Goal: Navigation & Orientation: Find specific page/section

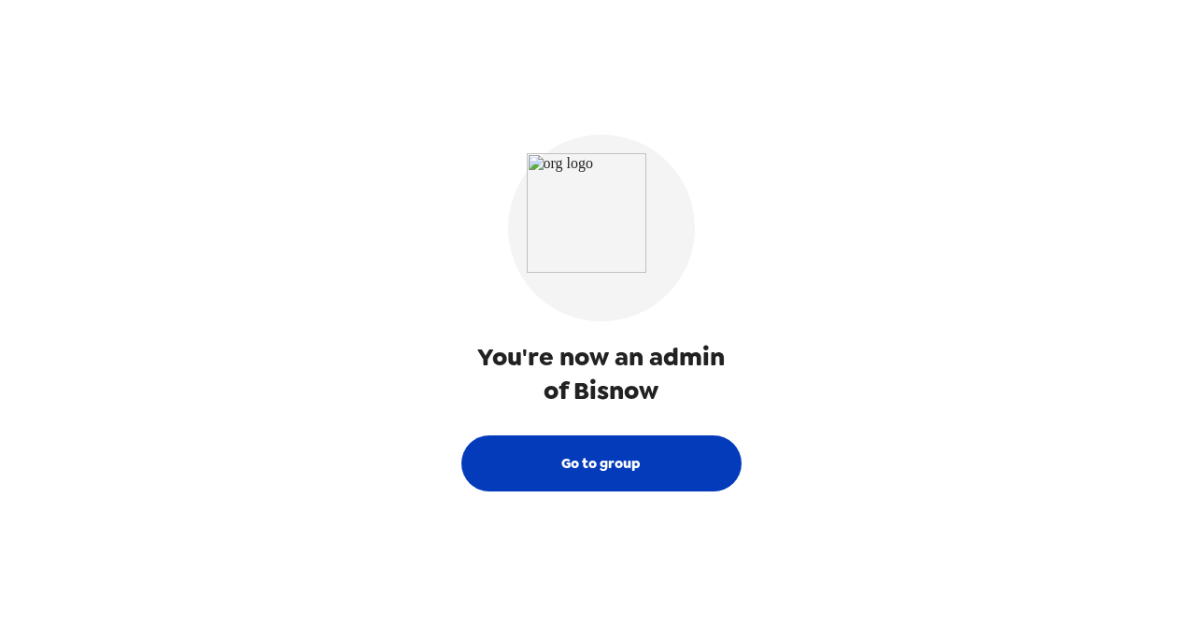
click at [598, 476] on button "Go to group" at bounding box center [602, 463] width 280 height 56
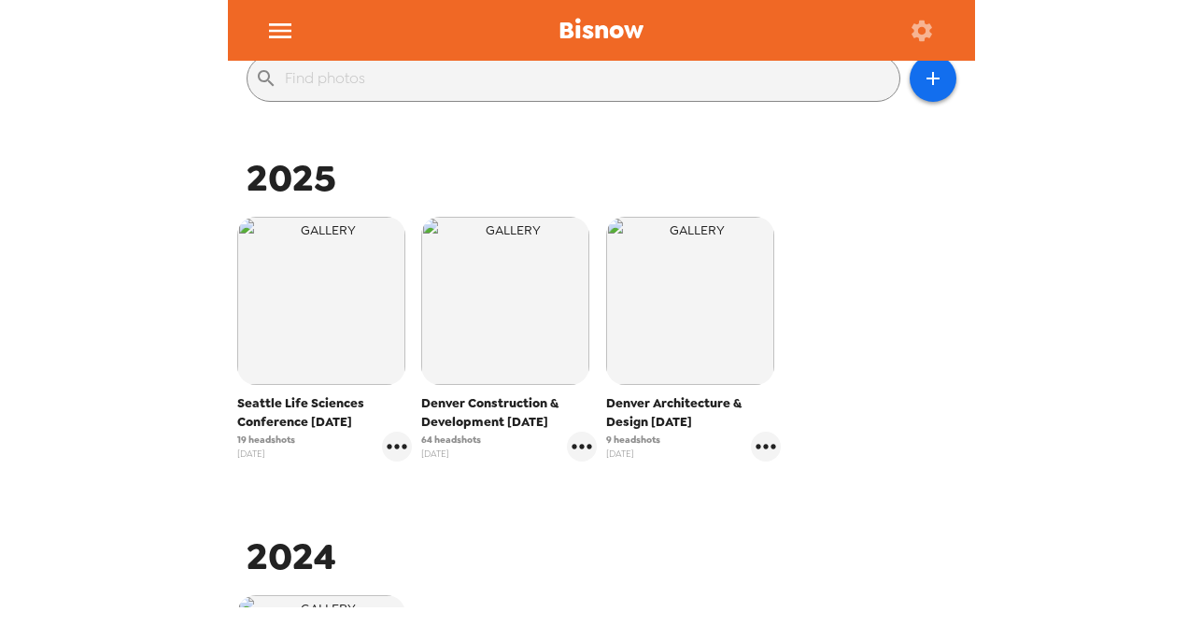
scroll to position [256, 0]
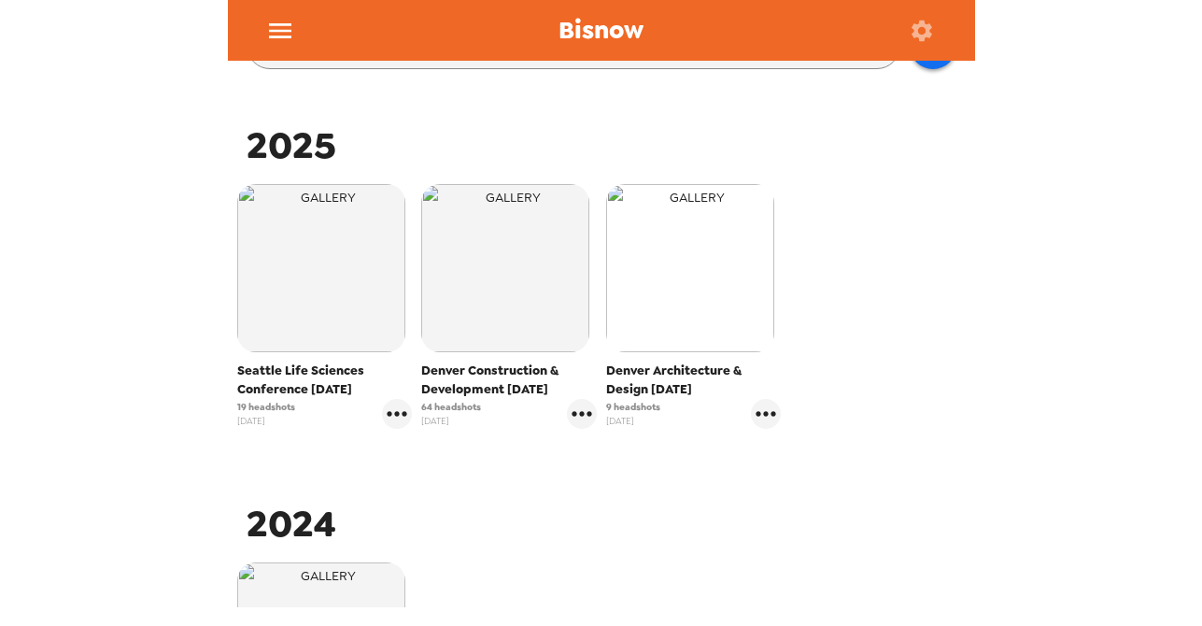
click at [686, 270] on img "button" at bounding box center [690, 268] width 168 height 168
